Goal: Navigation & Orientation: Find specific page/section

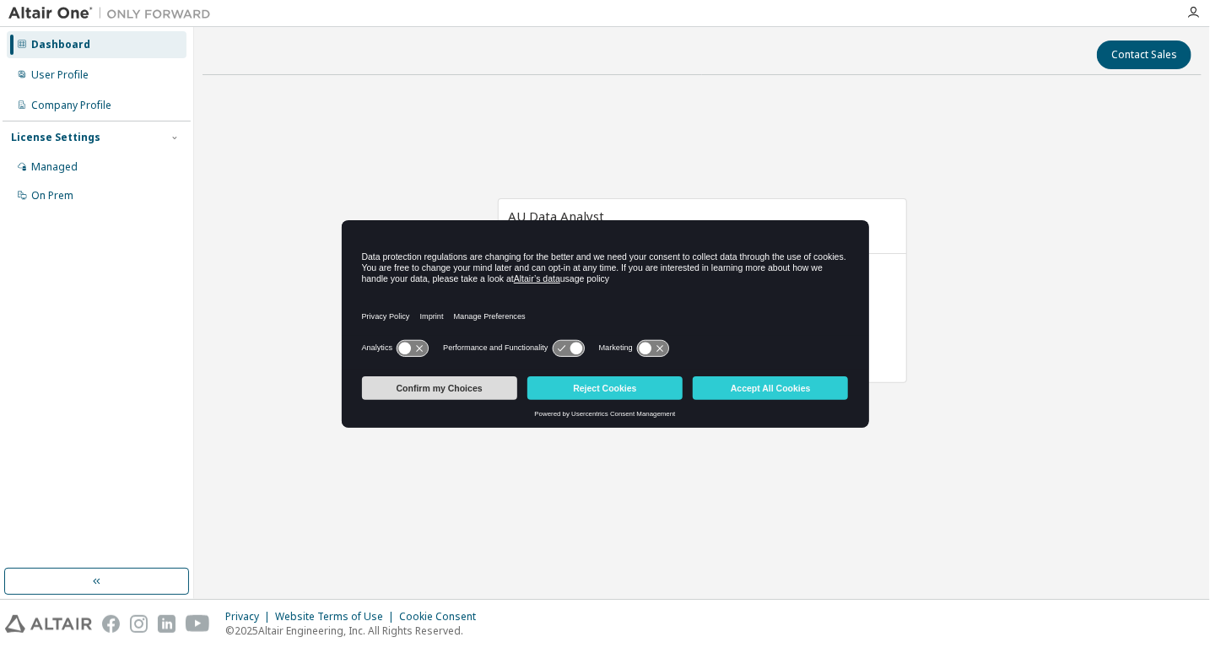
click at [476, 390] on button "Confirm my Choices" at bounding box center [439, 388] width 155 height 24
